Goal: Information Seeking & Learning: Learn about a topic

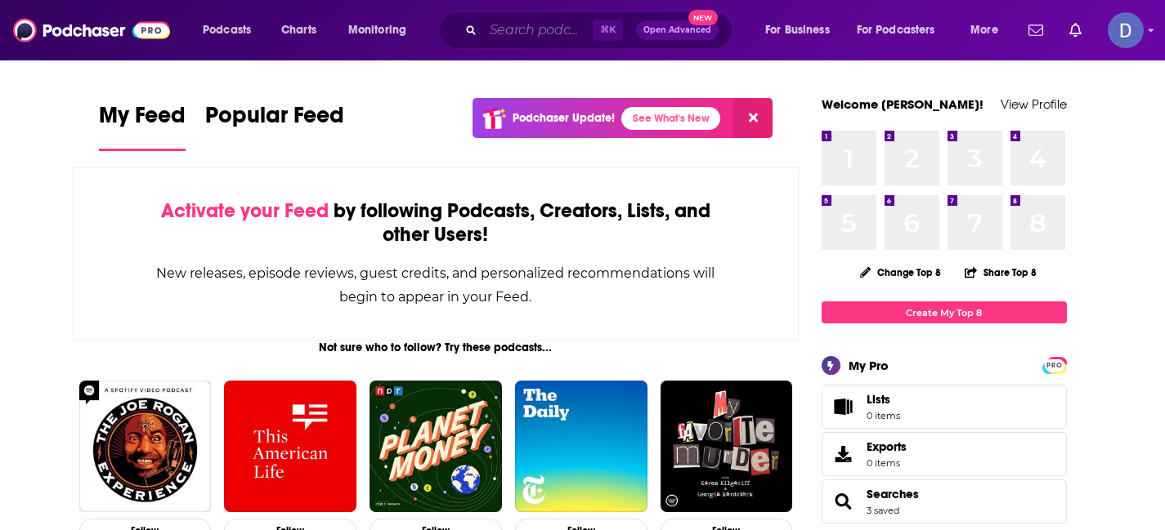
click at [504, 29] on input "Search podcasts, credits, & more..." at bounding box center [538, 30] width 110 height 26
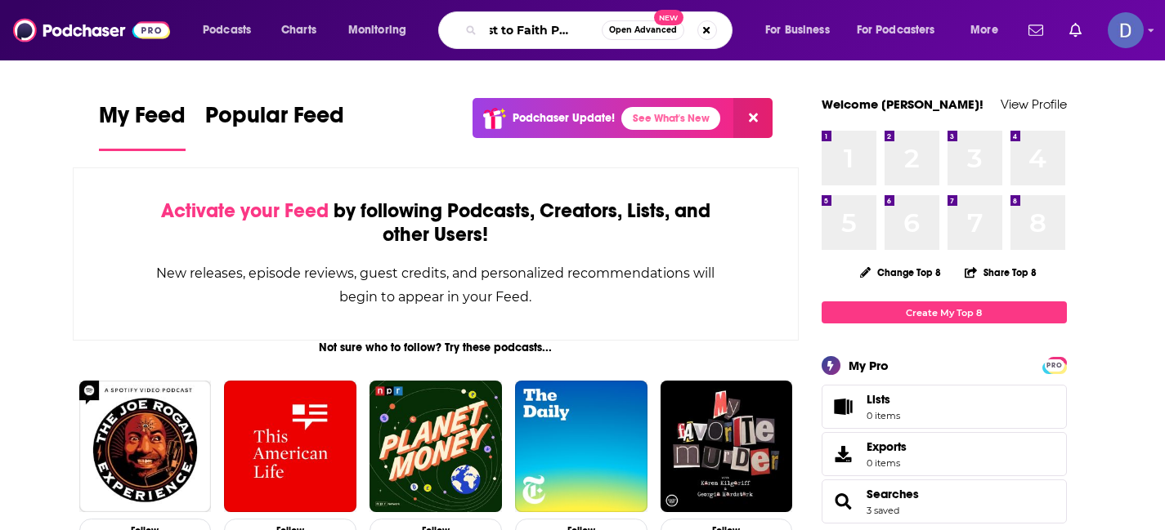
scroll to position [0, 22]
type input "Fast to Faith Podcast"
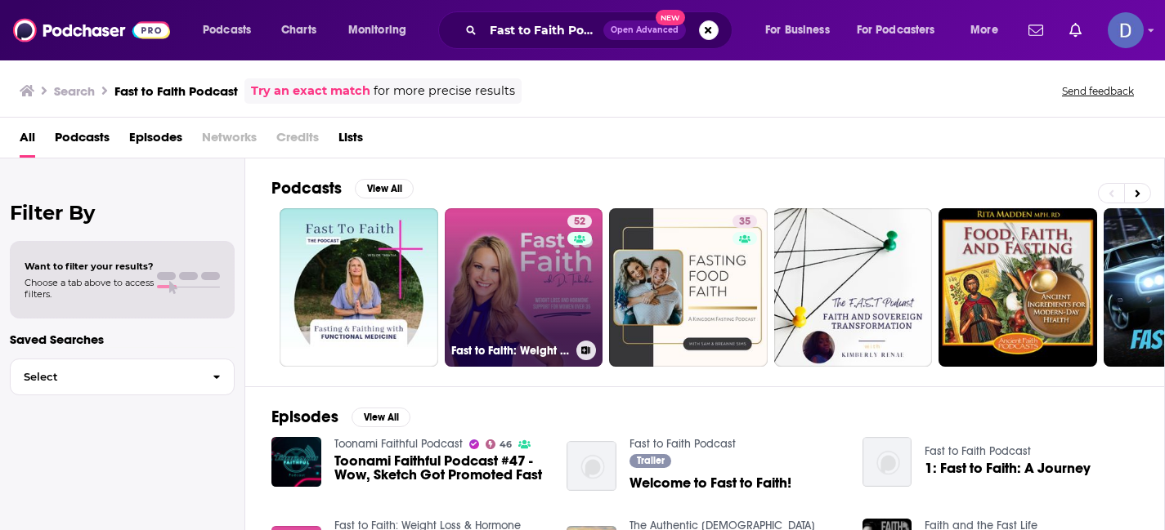
click at [518, 280] on link "52 Fast to Faith: Weight Loss & Hormone Support for Women Over 35" at bounding box center [524, 287] width 159 height 159
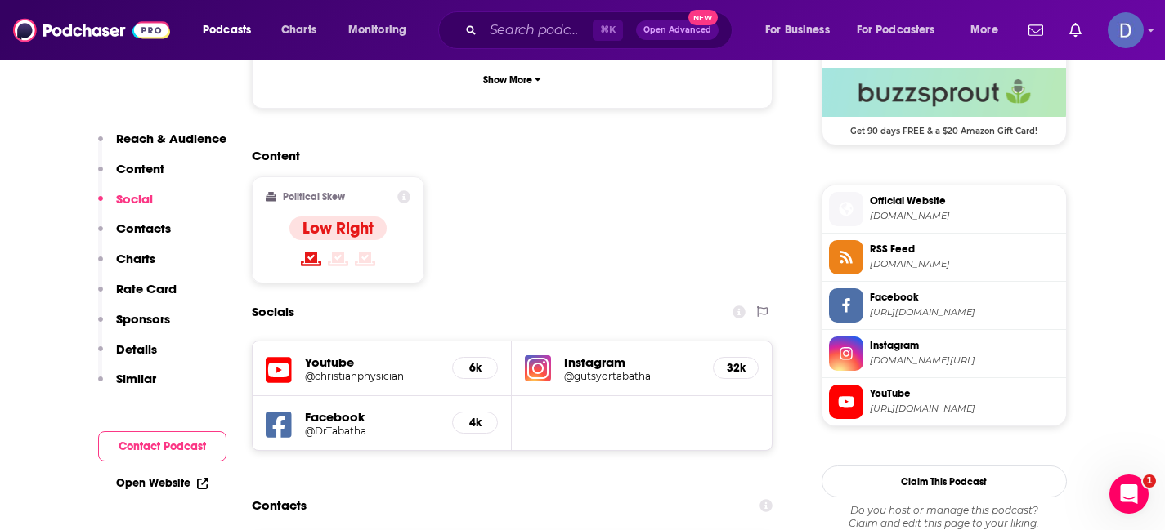
scroll to position [1218, 0]
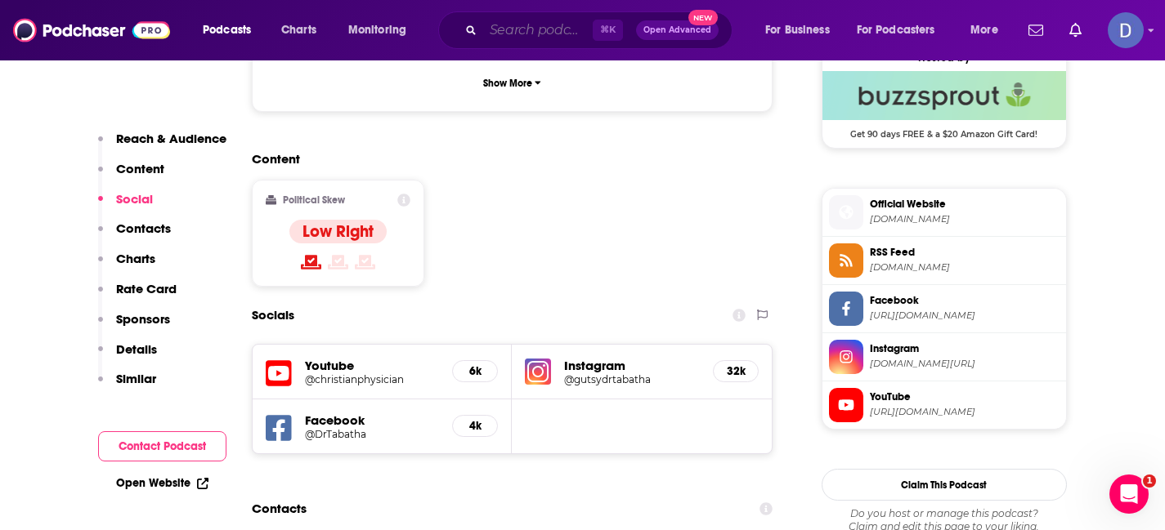
click at [520, 29] on input "Search podcasts, credits, & more..." at bounding box center [538, 30] width 110 height 26
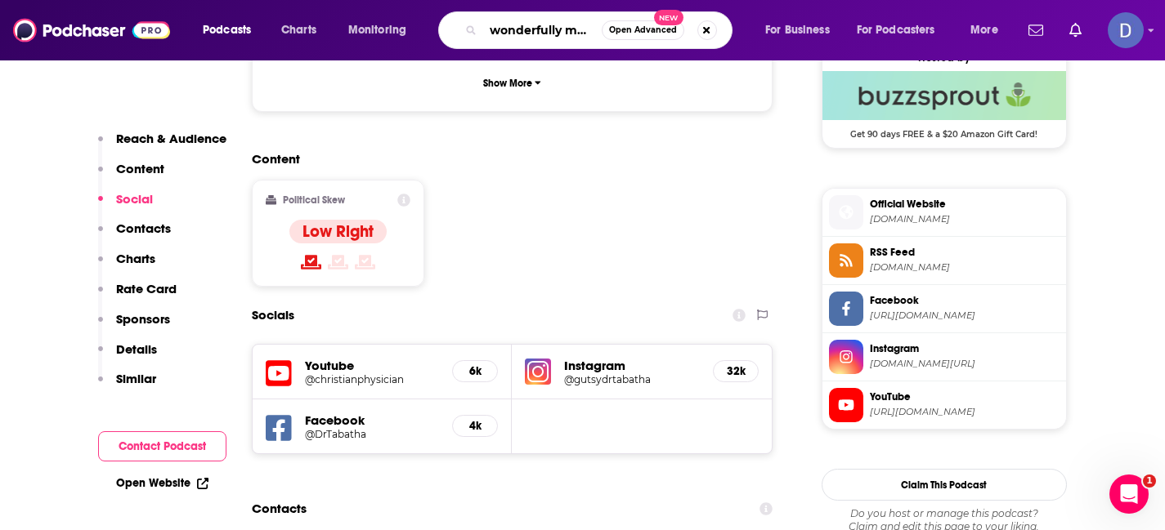
type input "wonderfully made"
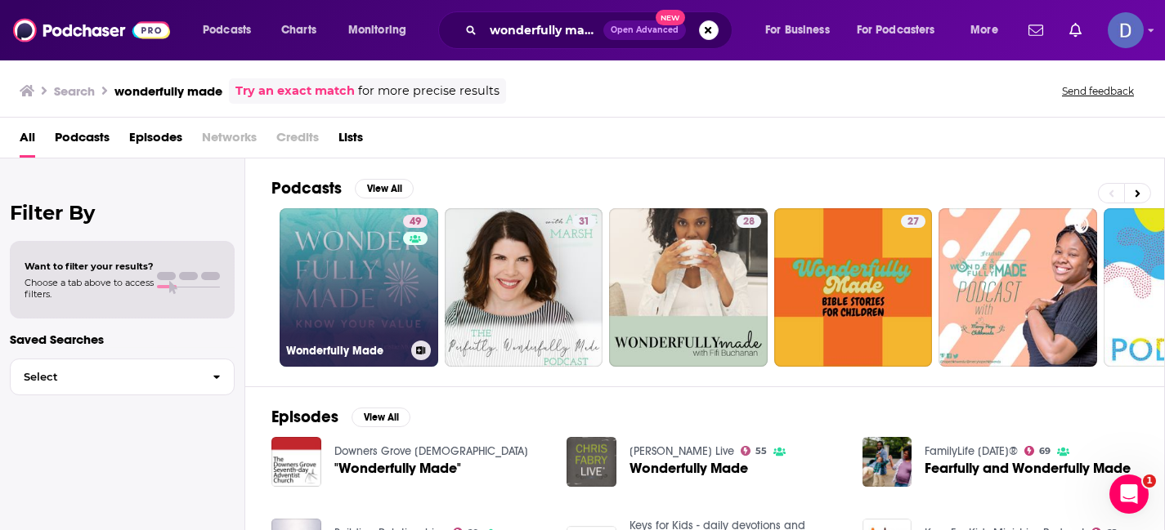
click at [346, 301] on link "49 Wonderfully Made" at bounding box center [359, 287] width 159 height 159
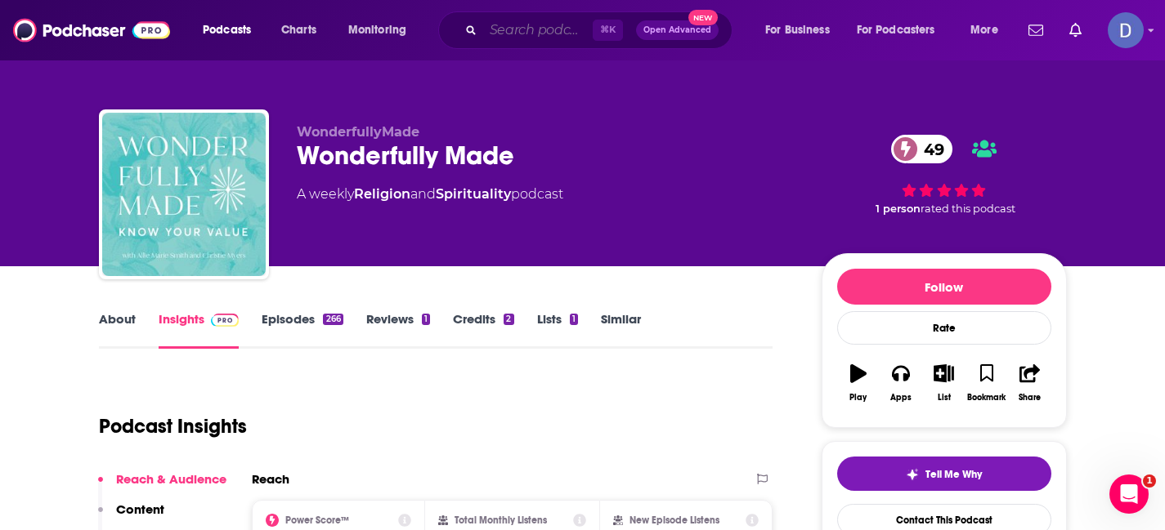
click at [517, 29] on input "Search podcasts, credits, & more..." at bounding box center [538, 30] width 110 height 26
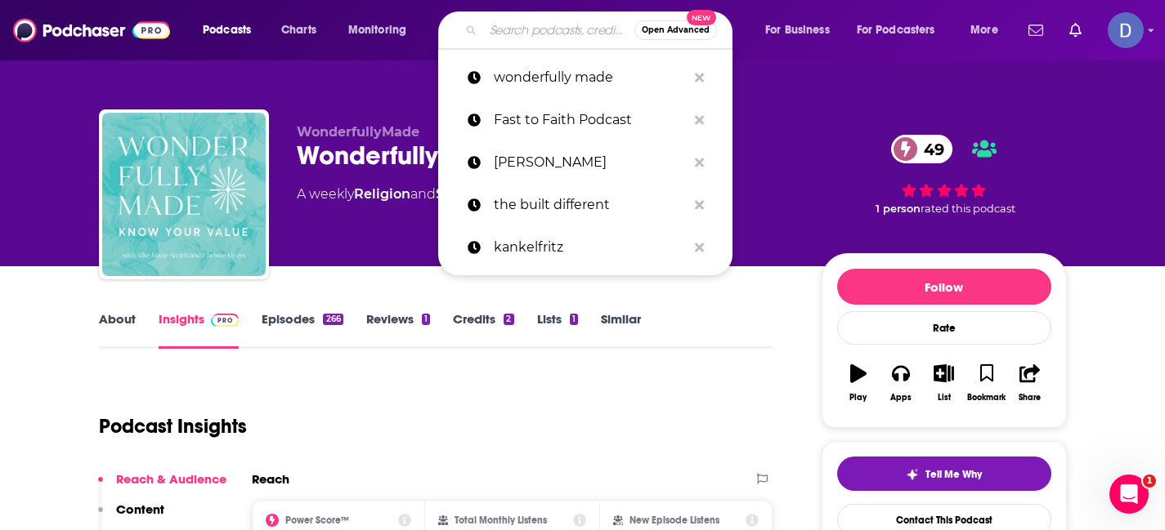
click at [517, 29] on input "Search podcasts, credits, & more..." at bounding box center [558, 30] width 151 height 26
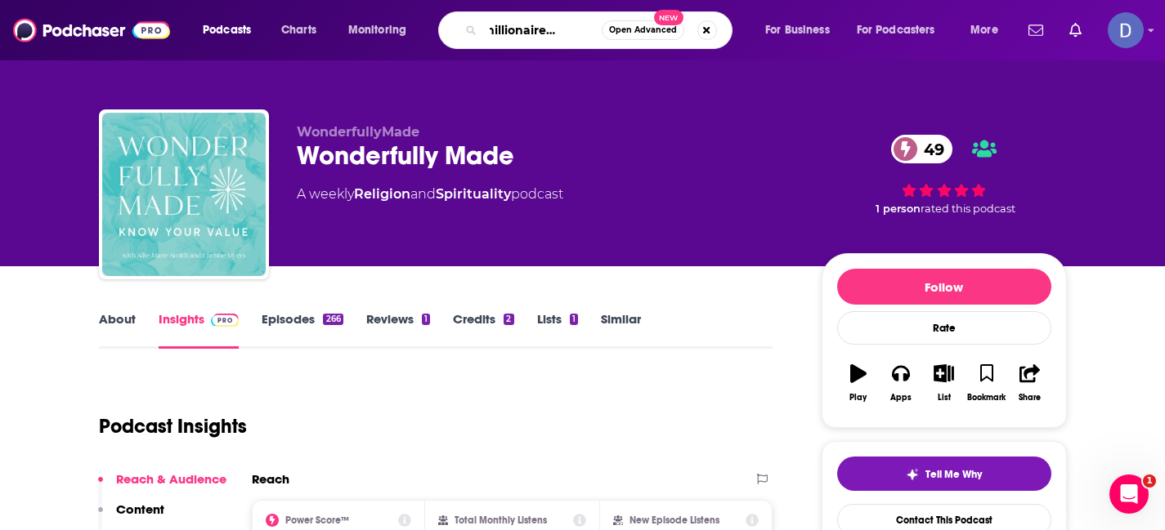
type input "decamillionaire decoded"
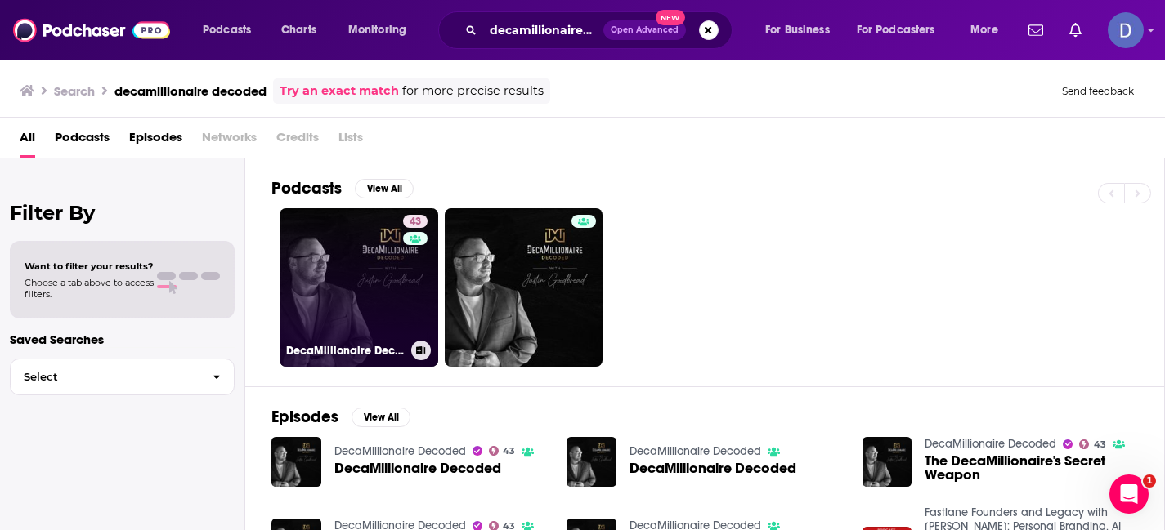
click at [367, 307] on link "43 DecaMillionaire Decoded" at bounding box center [359, 287] width 159 height 159
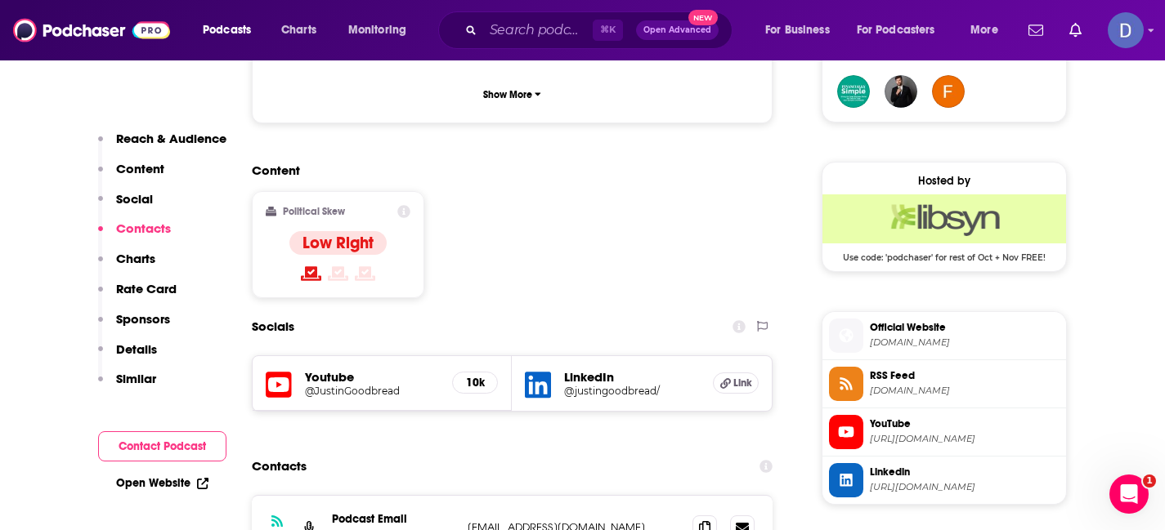
scroll to position [1210, 0]
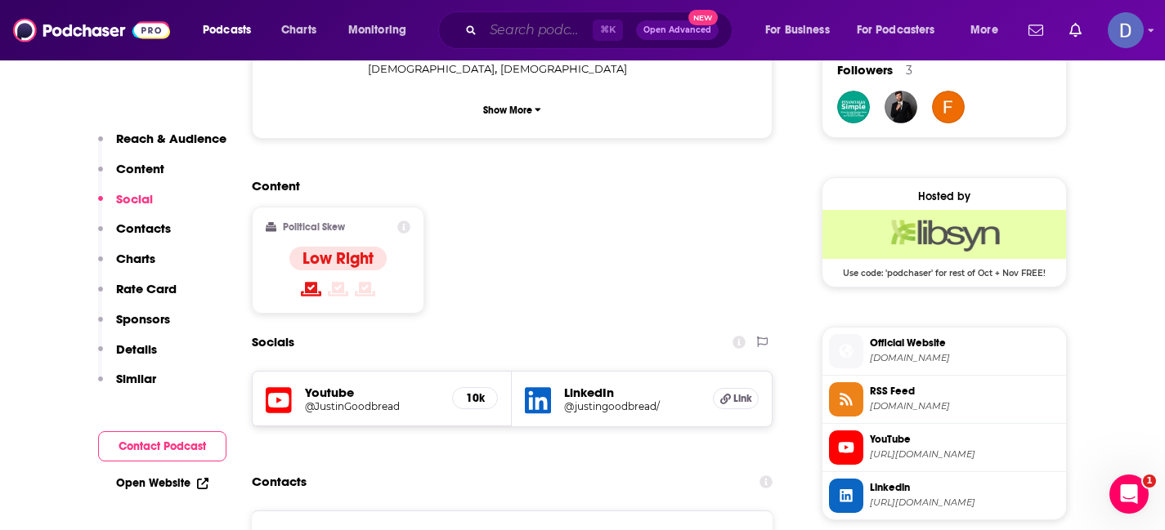
click at [500, 32] on input "Search podcasts, credits, & more..." at bounding box center [538, 30] width 110 height 26
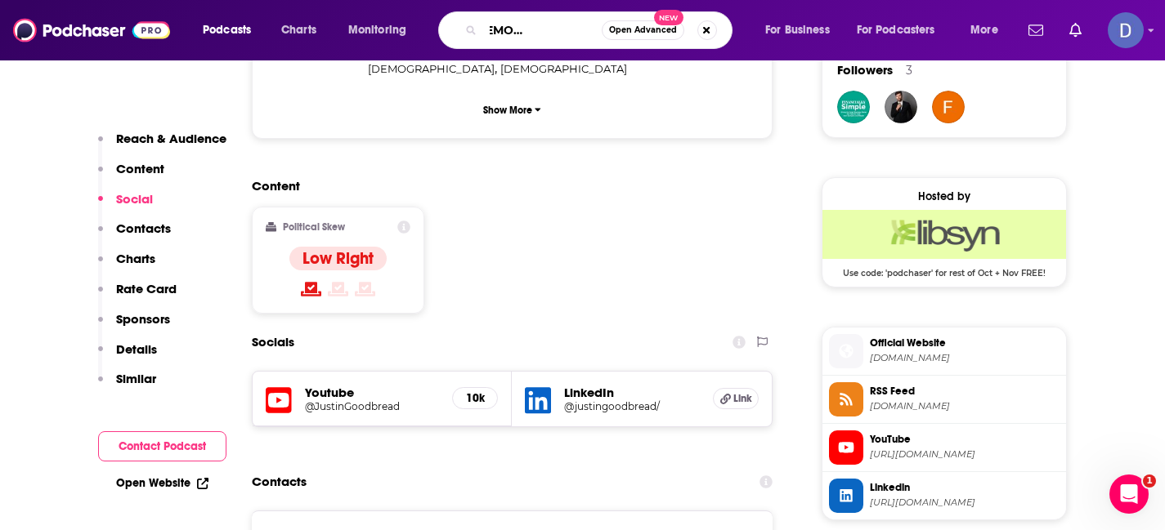
type input "What's [DEMOGRAPHIC_DATA] Got to Do with it"
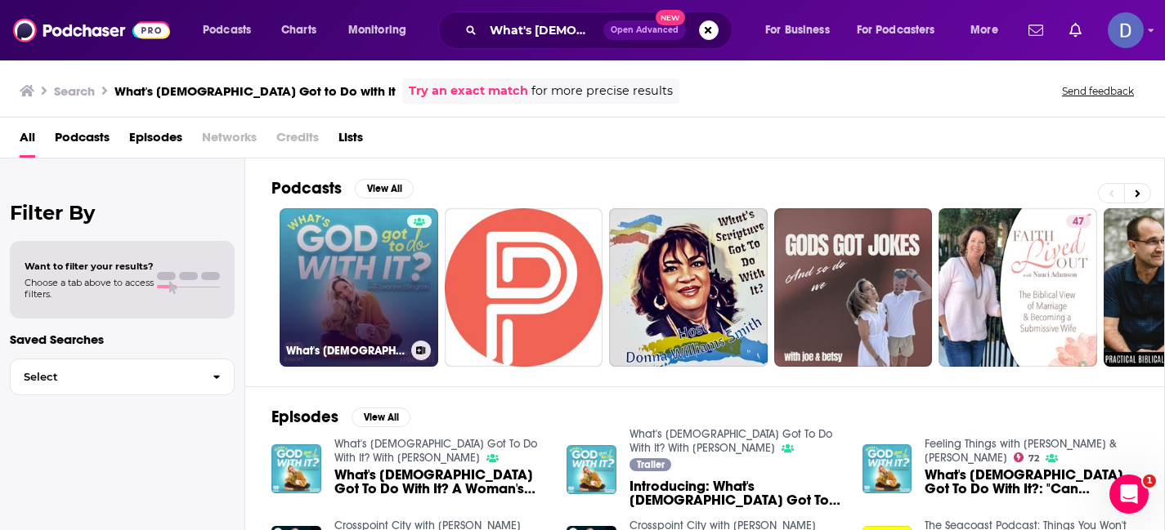
click at [351, 292] on link "What's [DEMOGRAPHIC_DATA] Got To Do With It? With [PERSON_NAME]" at bounding box center [359, 287] width 159 height 159
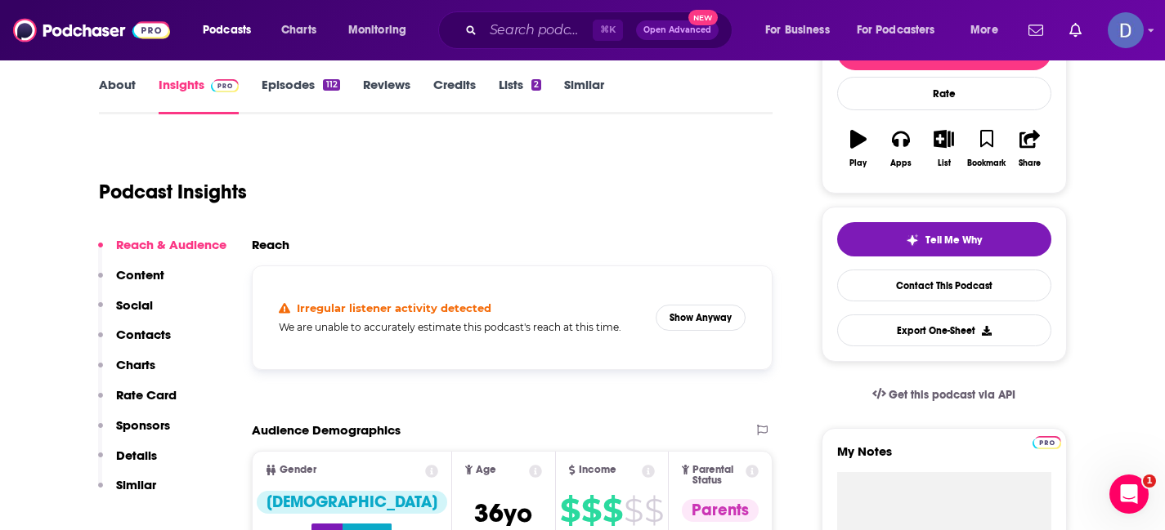
scroll to position [250, 0]
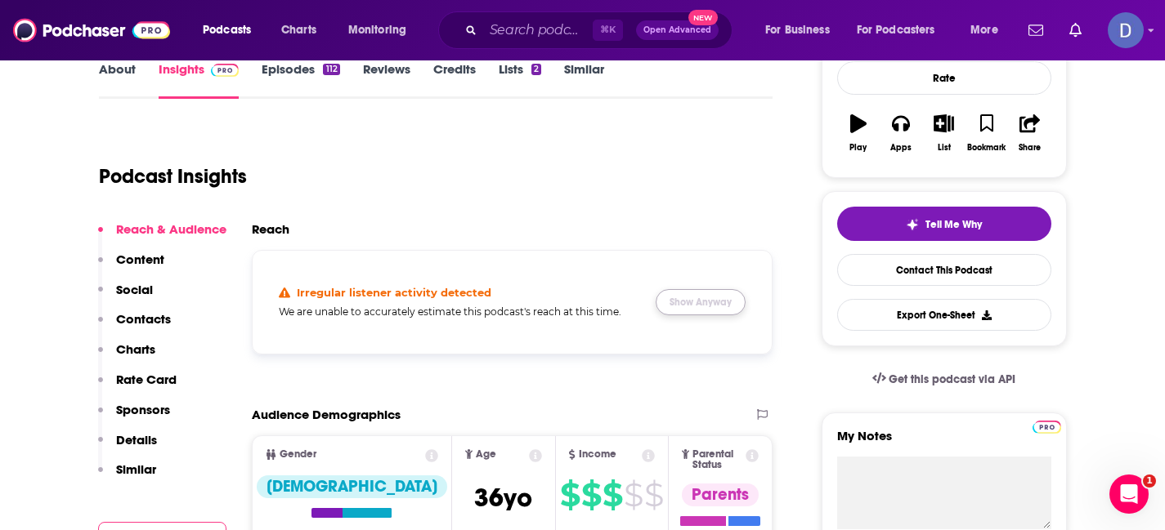
click at [708, 303] on button "Show Anyway" at bounding box center [701, 302] width 90 height 26
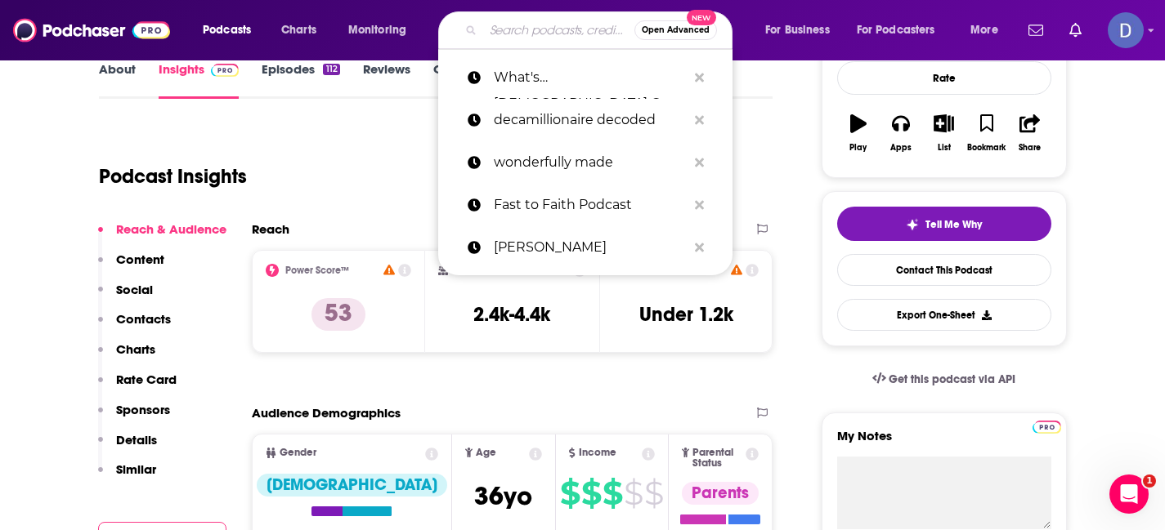
click at [526, 29] on input "Search podcasts, credits, & more..." at bounding box center [558, 30] width 151 height 26
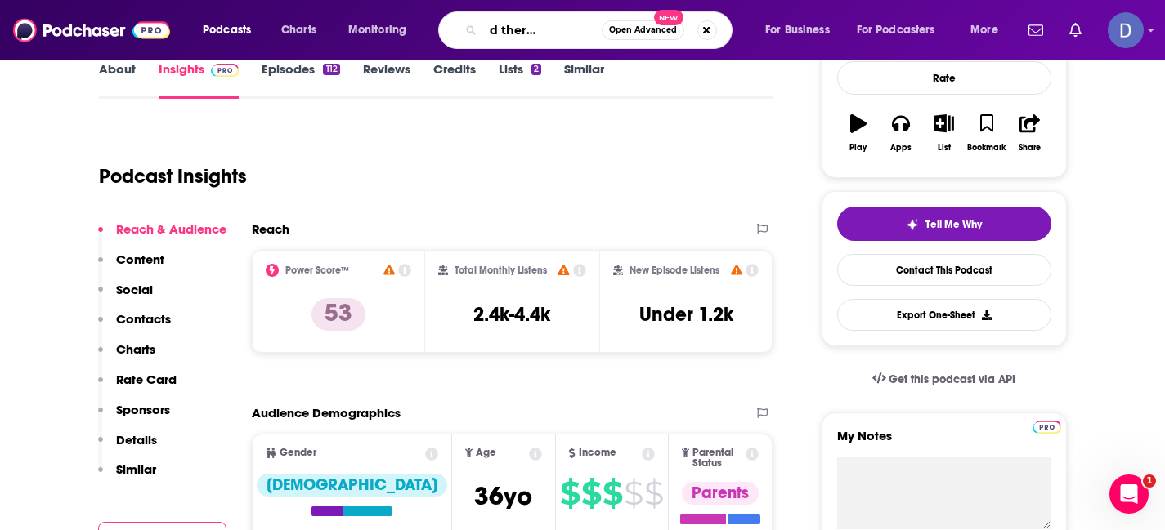
type input "faith filled therapy podcast"
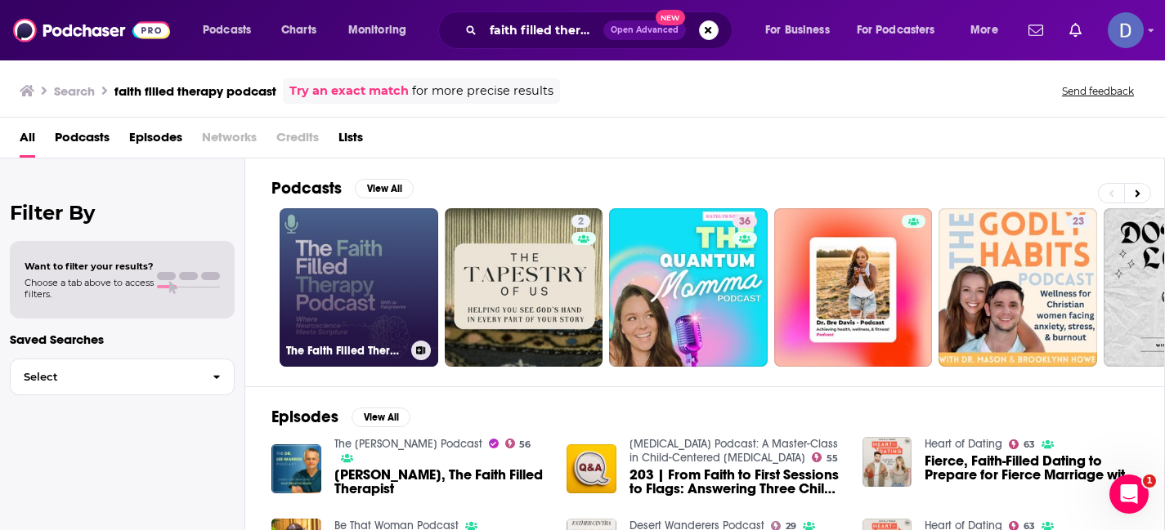
click at [350, 295] on link "The Faith Filled Therapy Podcast" at bounding box center [359, 287] width 159 height 159
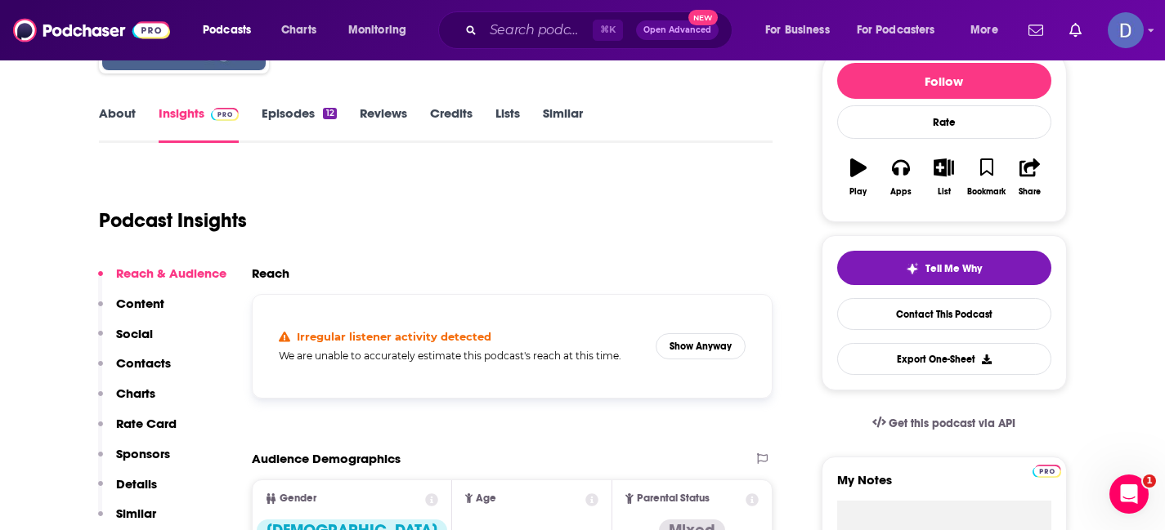
scroll to position [202, 0]
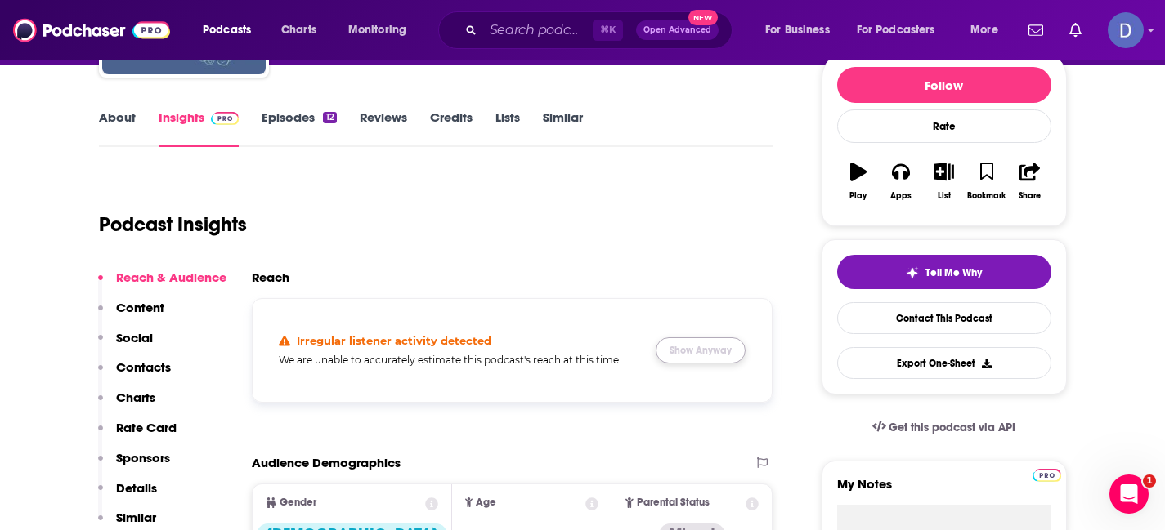
click at [708, 354] on button "Show Anyway" at bounding box center [701, 351] width 90 height 26
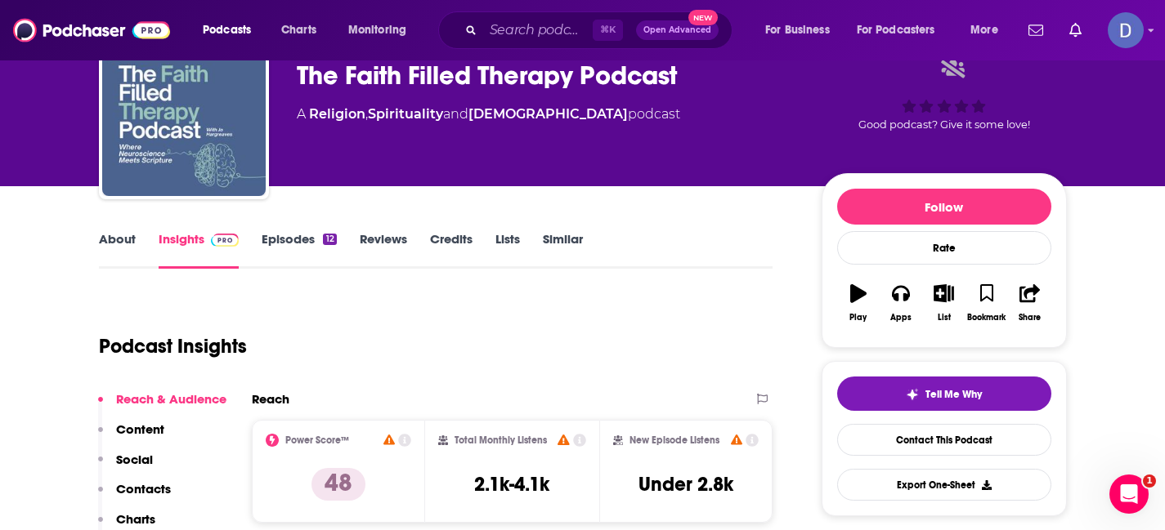
scroll to position [0, 0]
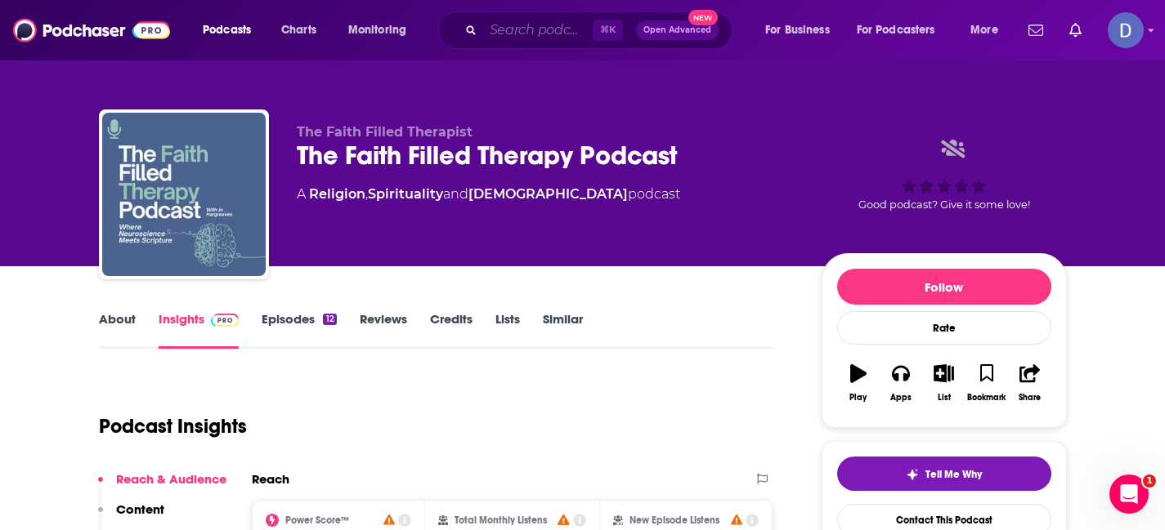
click at [509, 37] on input "Search podcasts, credits, & more..." at bounding box center [538, 30] width 110 height 26
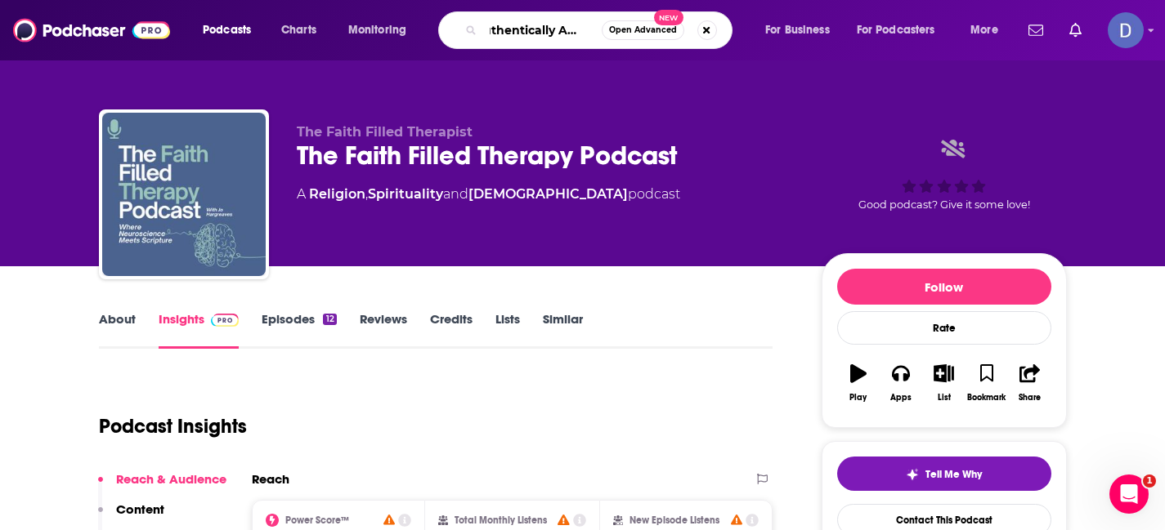
type input "Authentically Amber"
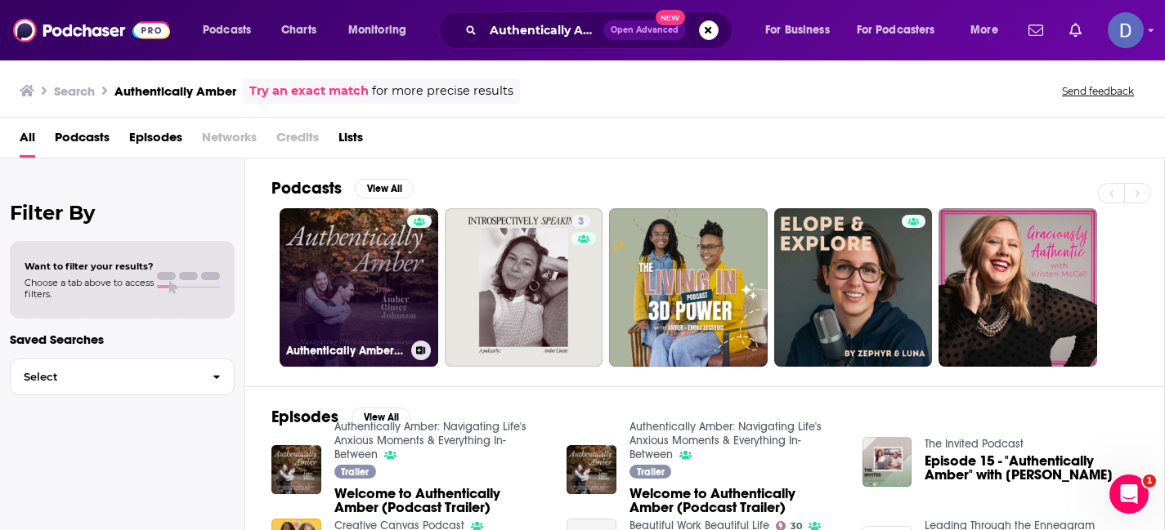
click at [380, 292] on link "Authentically Amber: Navigating Life's Anxious Moments & Everything In-Between" at bounding box center [359, 287] width 159 height 159
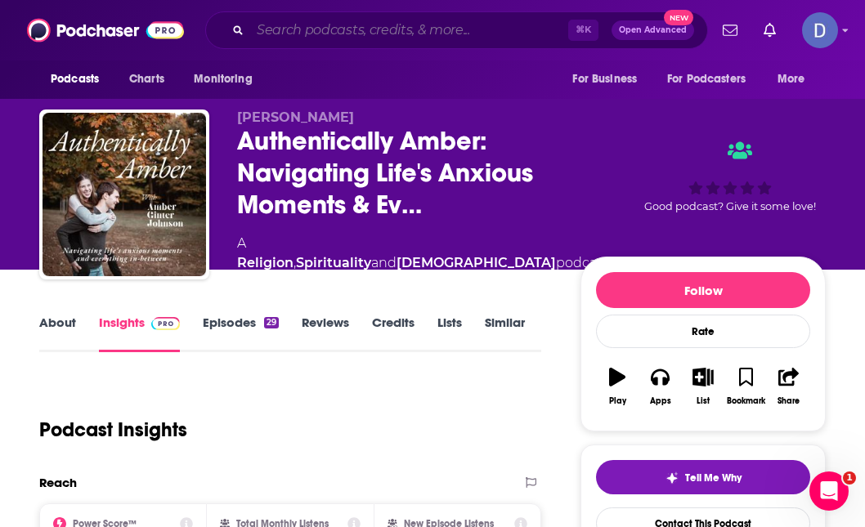
click at [311, 33] on input "Search podcasts, credits, & more..." at bounding box center [409, 30] width 318 height 26
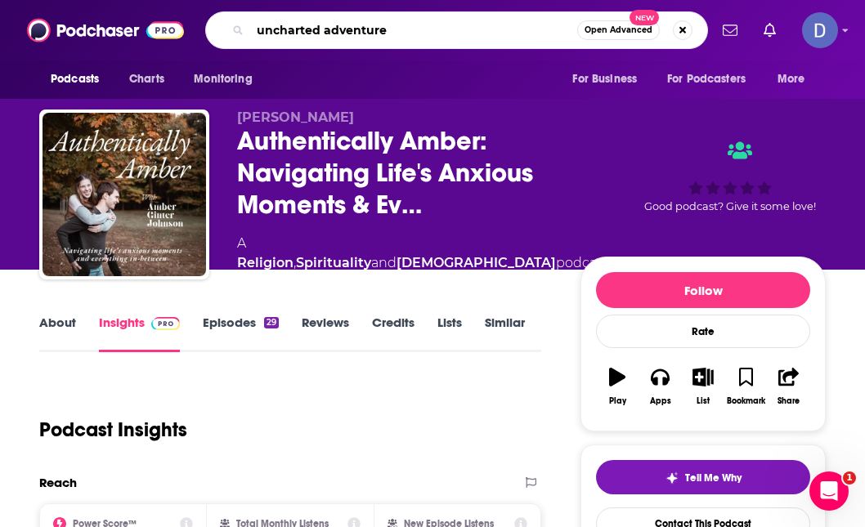
type input "uncharted adventures"
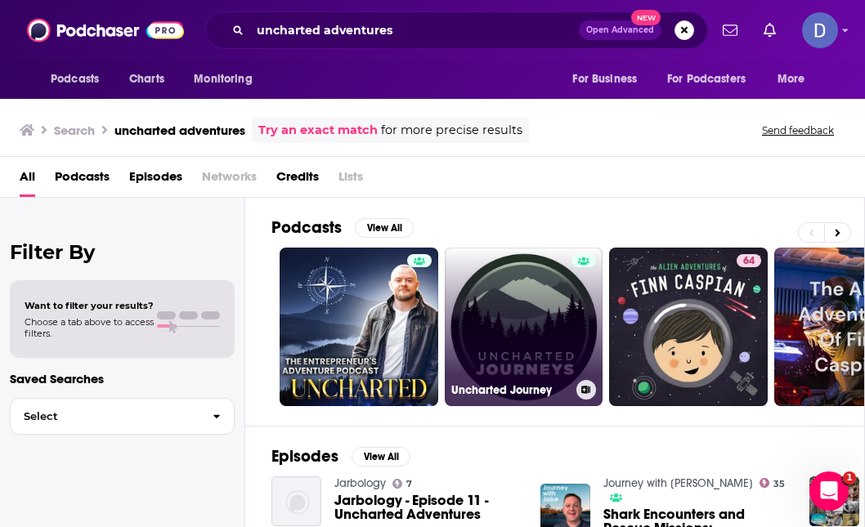
click at [551, 299] on link "Uncharted Journey" at bounding box center [524, 327] width 159 height 159
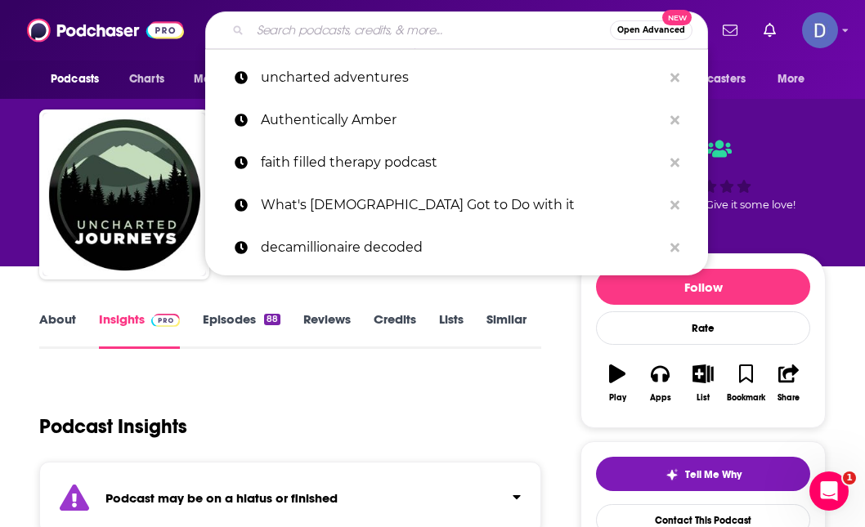
click at [282, 24] on input "Search podcasts, credits, & more..." at bounding box center [430, 30] width 360 height 26
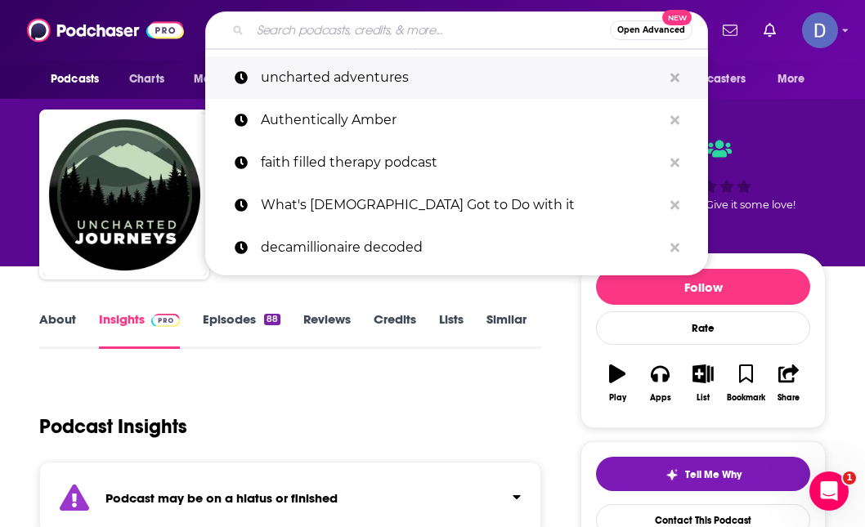
click at [304, 79] on p "uncharted adventures" at bounding box center [461, 77] width 401 height 43
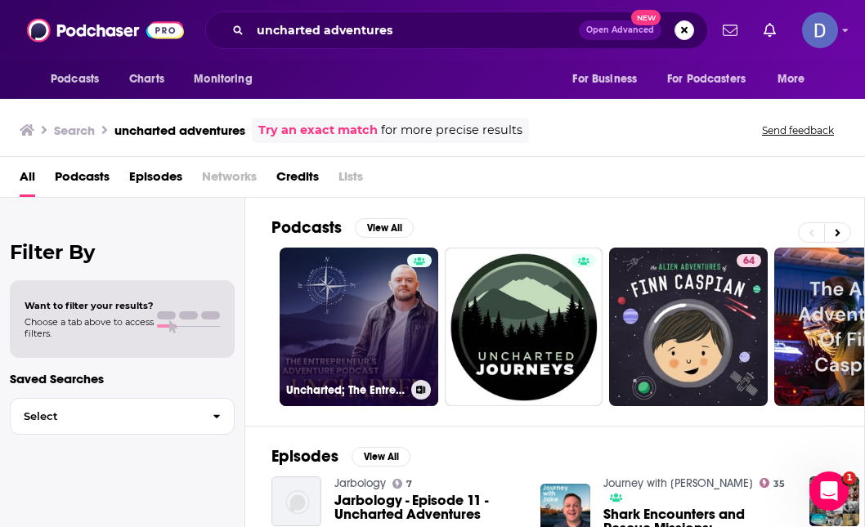
click at [342, 300] on link "Uncharted; The Entrepreneur's Adventure Podcast" at bounding box center [359, 327] width 159 height 159
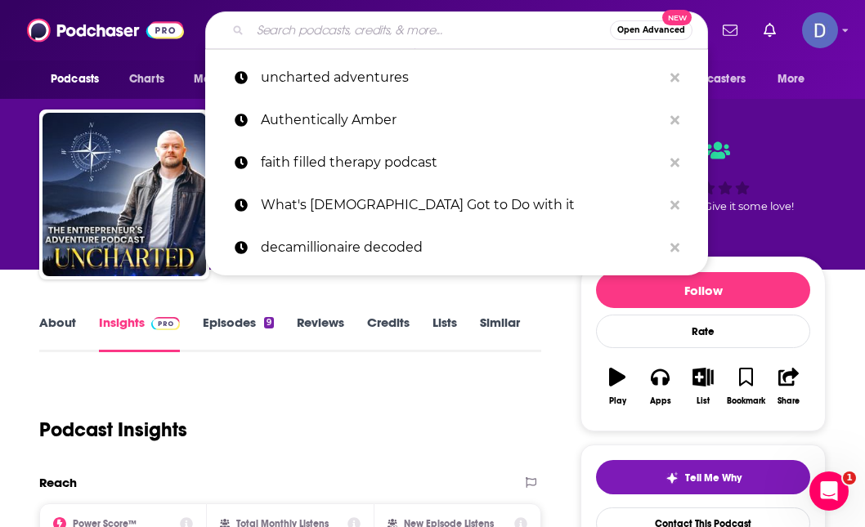
click at [272, 30] on input "Search podcasts, credits, & more..." at bounding box center [430, 30] width 360 height 26
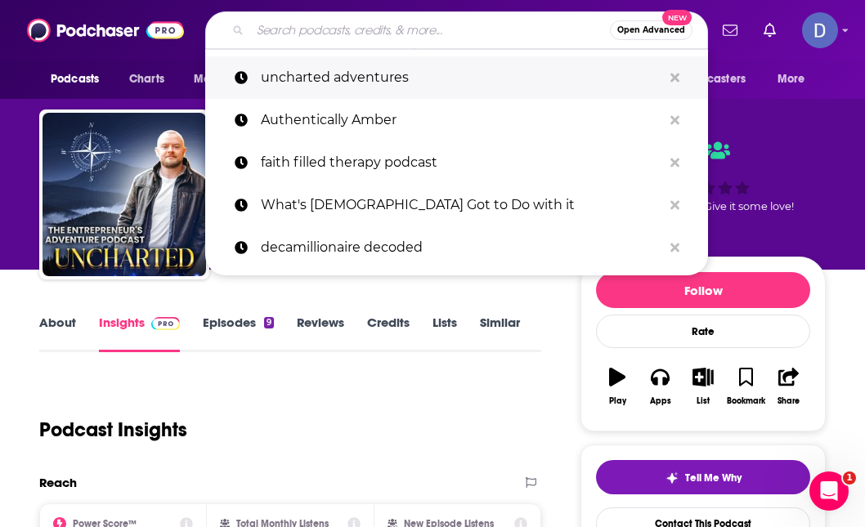
click at [344, 83] on p "uncharted adventures" at bounding box center [461, 77] width 401 height 43
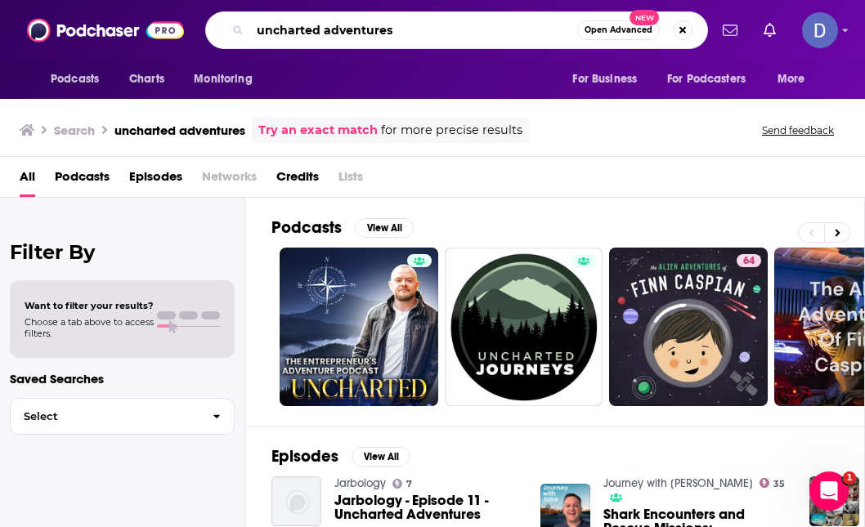
drag, startPoint x: 391, startPoint y: 29, endPoint x: 248, endPoint y: 30, distance: 143.0
click at [248, 31] on div "uncharted adventures Open Advanced New" at bounding box center [456, 30] width 503 height 38
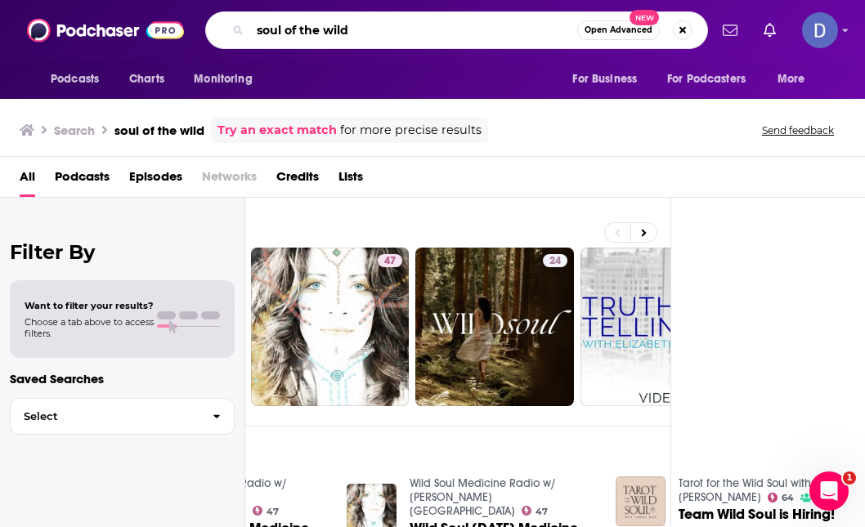
drag, startPoint x: 369, startPoint y: 37, endPoint x: 235, endPoint y: 27, distance: 134.4
click at [235, 27] on div "soul of the wild Open Advanced New" at bounding box center [456, 30] width 503 height 38
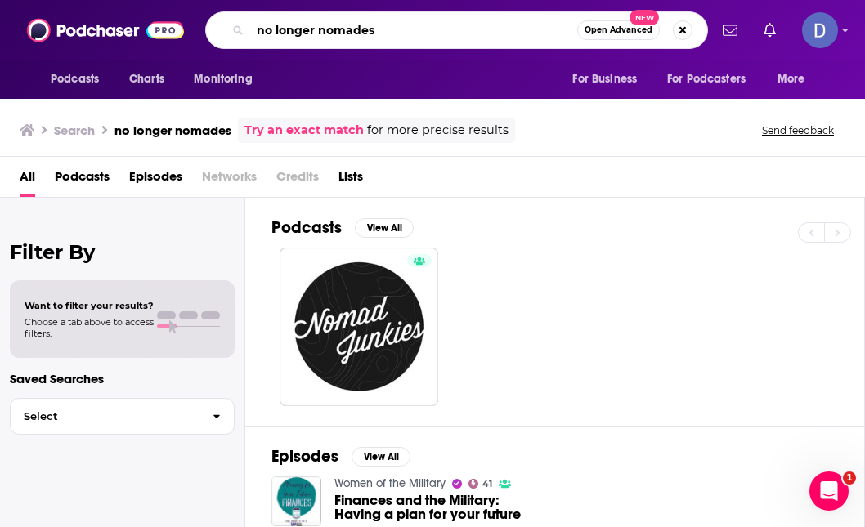
click at [383, 33] on input "no longer nomades" at bounding box center [413, 30] width 327 height 26
type input "no longer nomads"
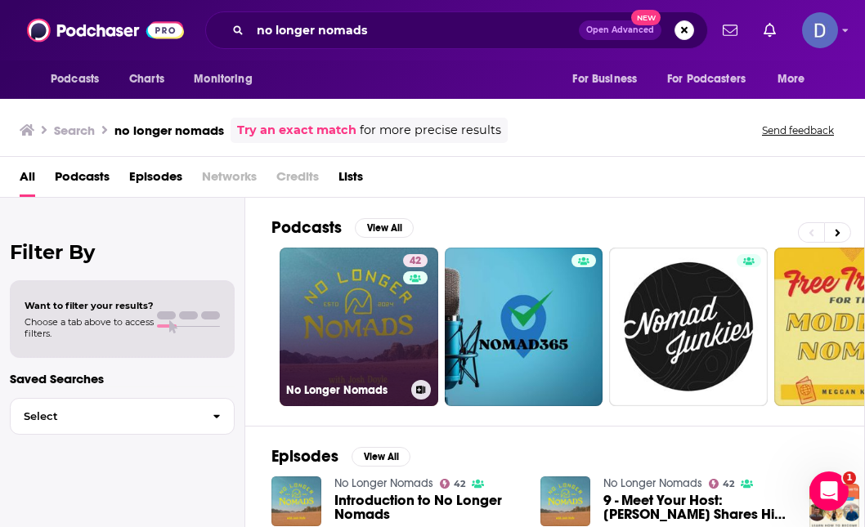
click at [362, 339] on link "42 No Longer Nomads" at bounding box center [359, 327] width 159 height 159
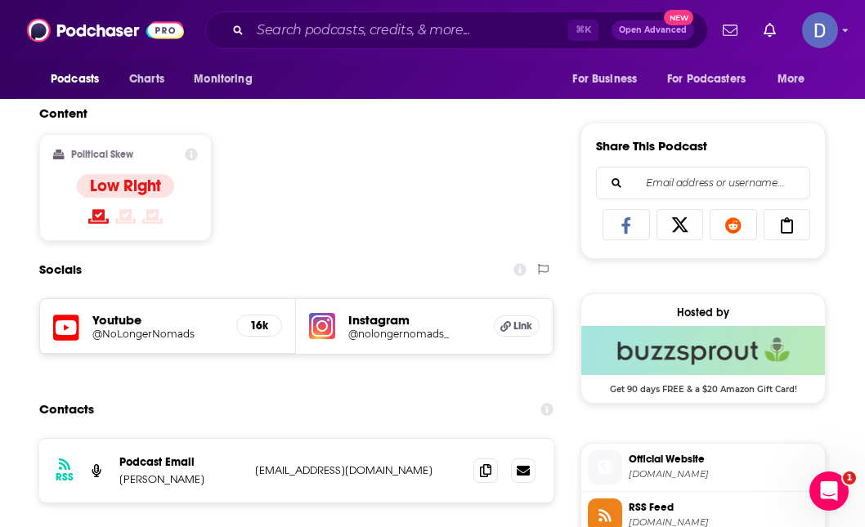
scroll to position [1004, 0]
